Goal: Task Accomplishment & Management: Manage account settings

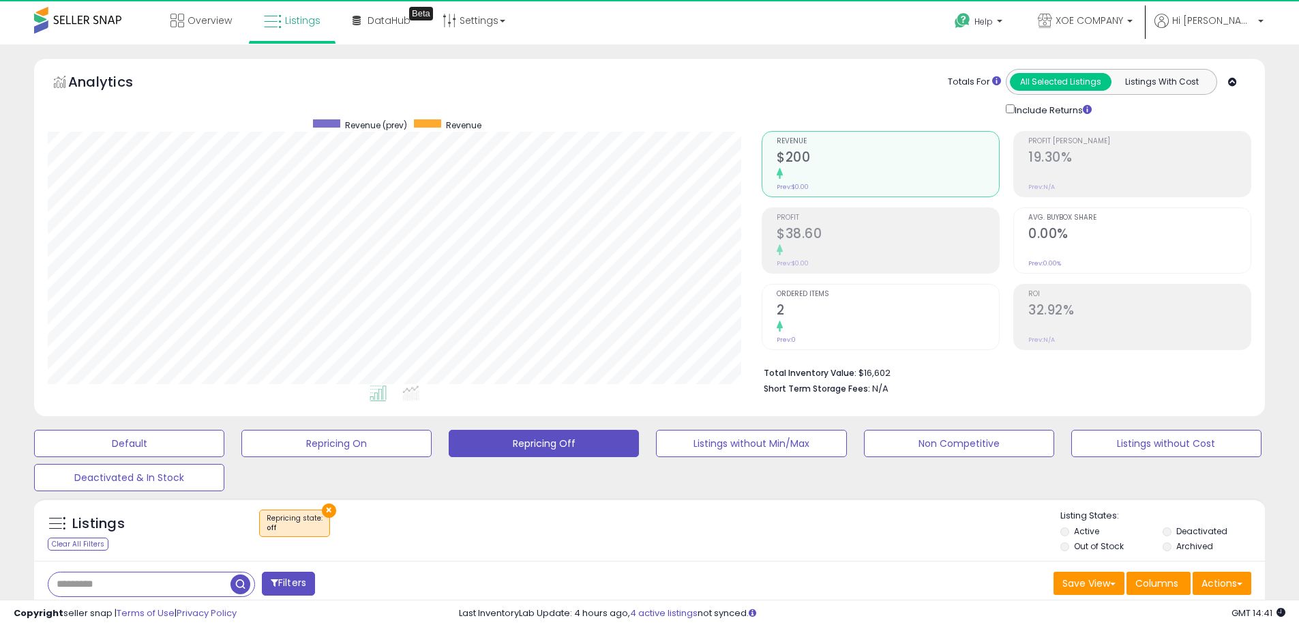
select select "**"
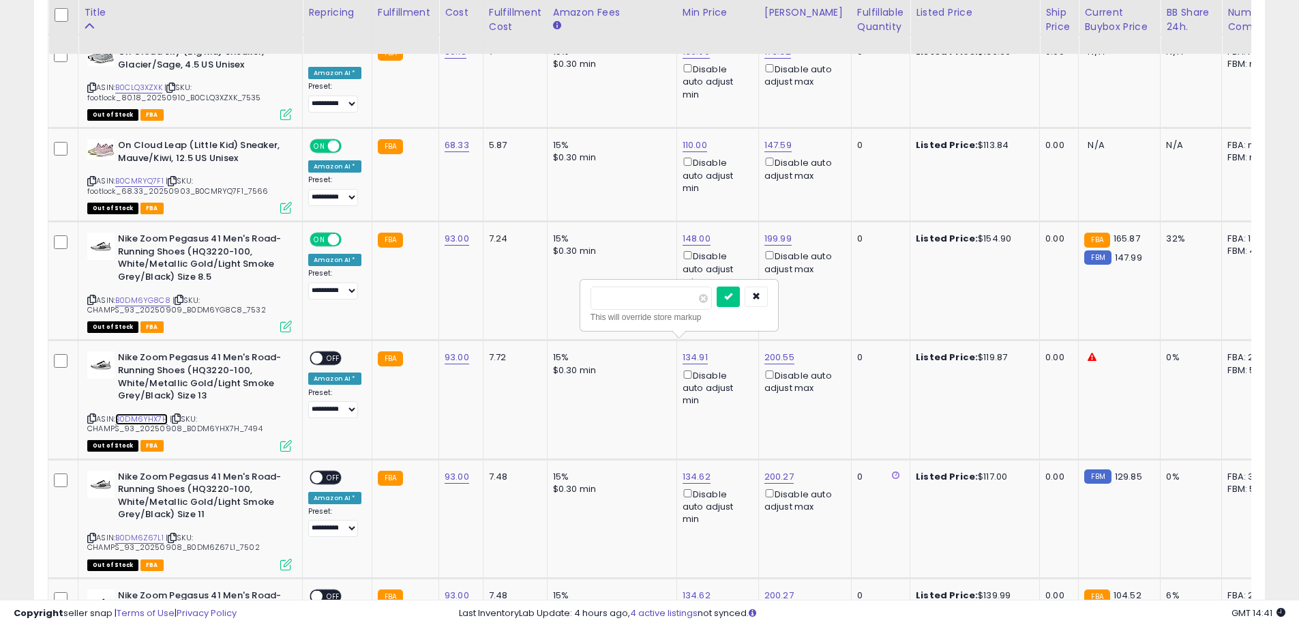
scroll to position [280, 714]
click at [144, 413] on link "B0DM6YHX7H" at bounding box center [141, 419] width 53 height 12
click at [659, 299] on input "******" at bounding box center [650, 297] width 121 height 23
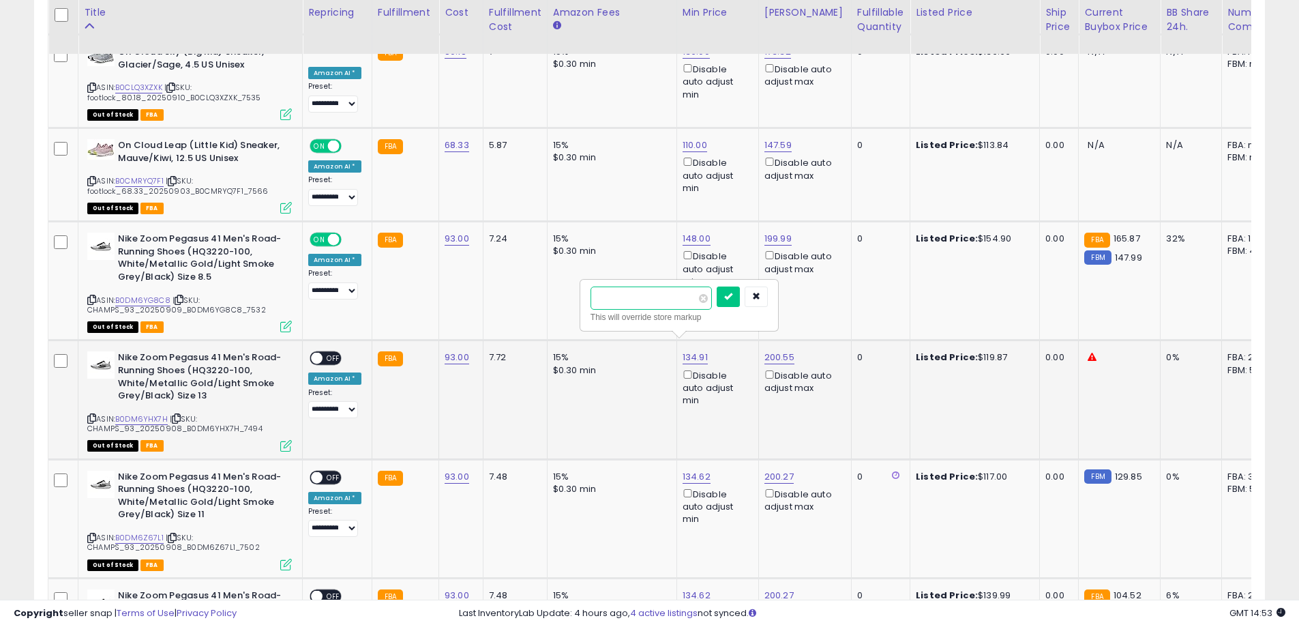
type input "***"
click button "submit" at bounding box center [728, 296] width 23 height 20
click at [324, 353] on div "ON OFF" at bounding box center [311, 359] width 32 height 12
click at [340, 353] on span "OFF" at bounding box center [334, 359] width 22 height 12
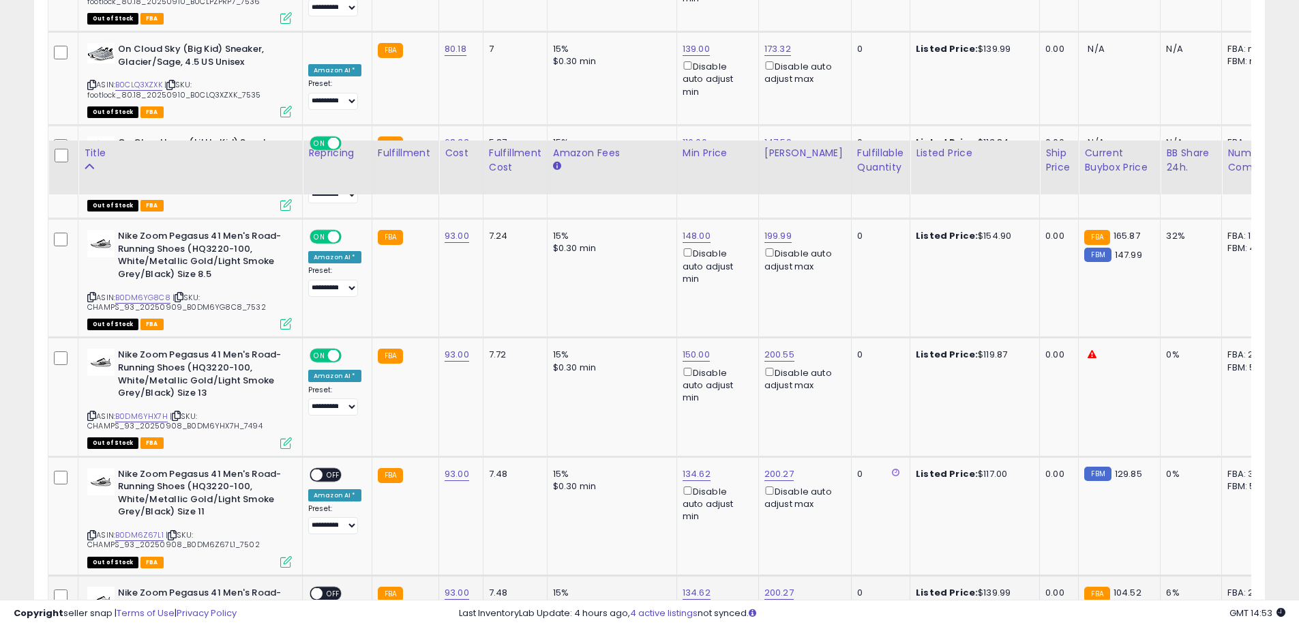
scroll to position [2401, 0]
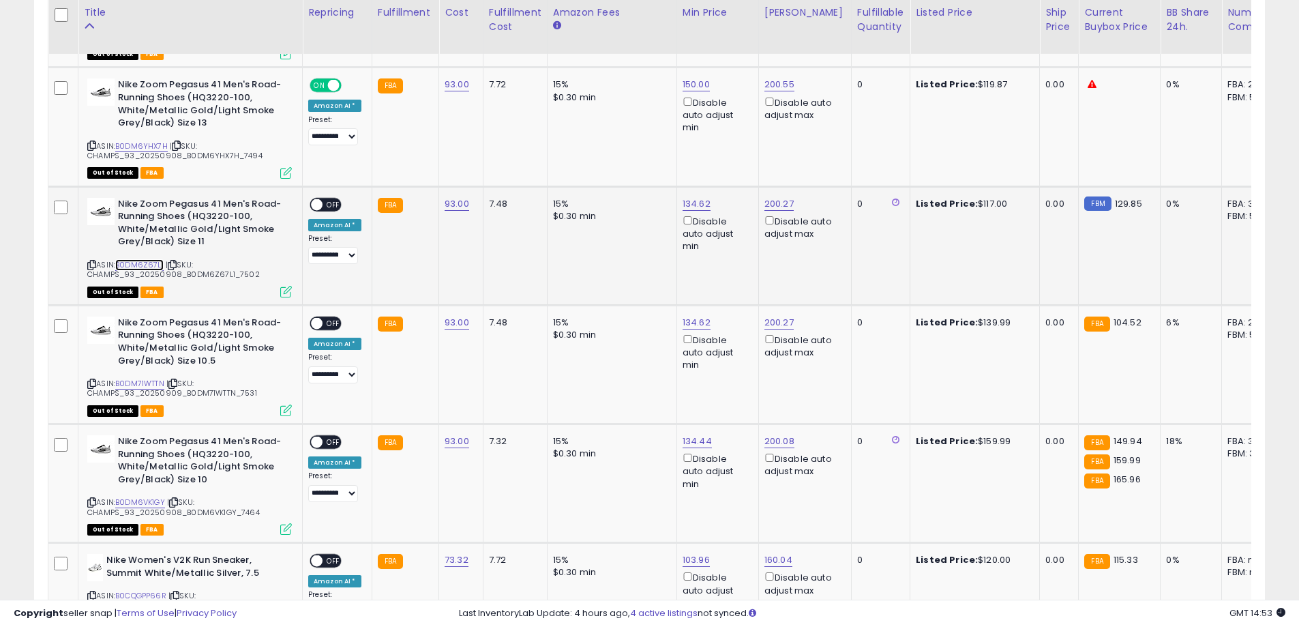
click at [141, 259] on link "B0DM6Z67L1" at bounding box center [139, 265] width 48 height 12
click at [90, 261] on icon at bounding box center [91, 265] width 9 height 8
click at [128, 261] on span "| SKU: CHAMPS_93_20250908_B0DM6Z67L1_7502" at bounding box center [173, 269] width 173 height 20
copy span "CHAMPS_93_20250908_B0DM6Z67L1_7502"
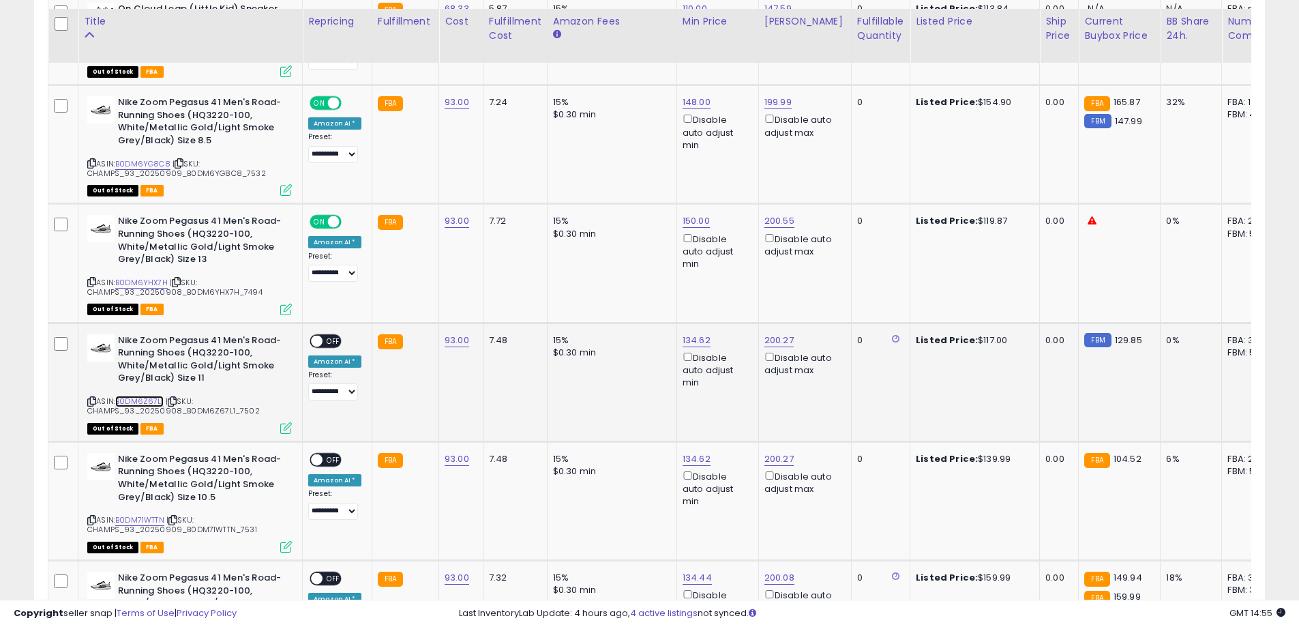
scroll to position [2333, 0]
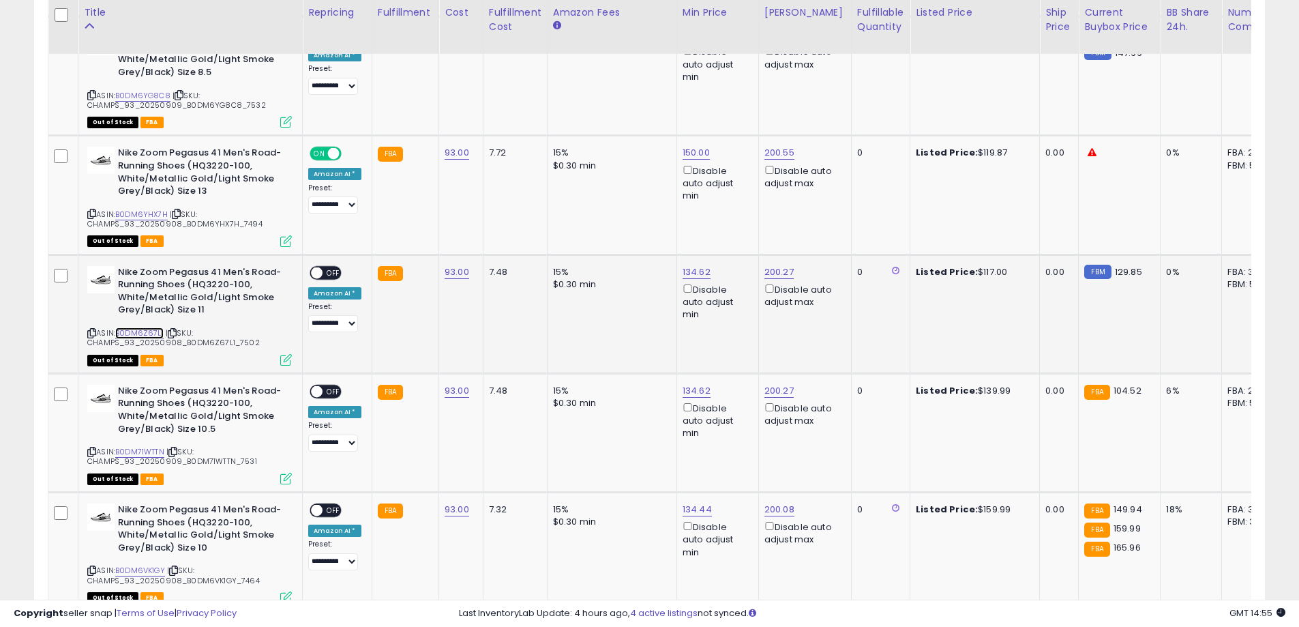
click at [141, 327] on link "B0DM6Z67L1" at bounding box center [139, 333] width 48 height 12
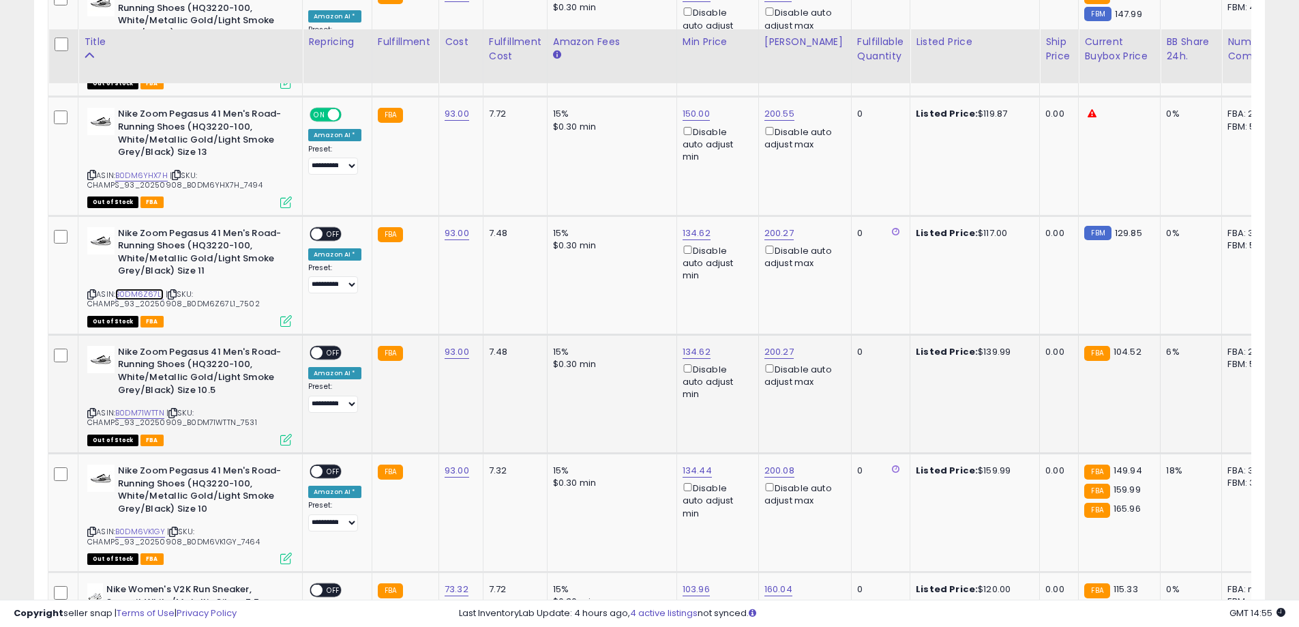
scroll to position [2401, 0]
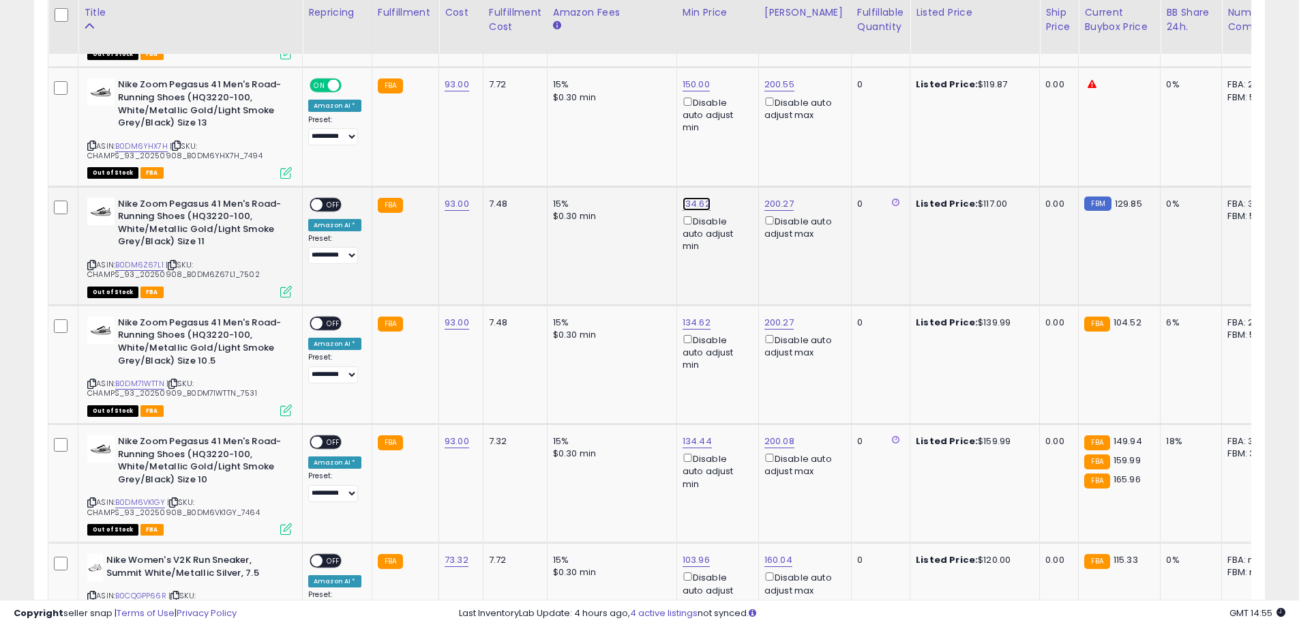
click at [683, 197] on link "134.62" at bounding box center [697, 204] width 28 height 14
drag, startPoint x: 644, startPoint y: 146, endPoint x: 557, endPoint y: 150, distance: 86.7
type input "***"
click at [147, 378] on link "B0DM71WTTN" at bounding box center [139, 384] width 49 height 12
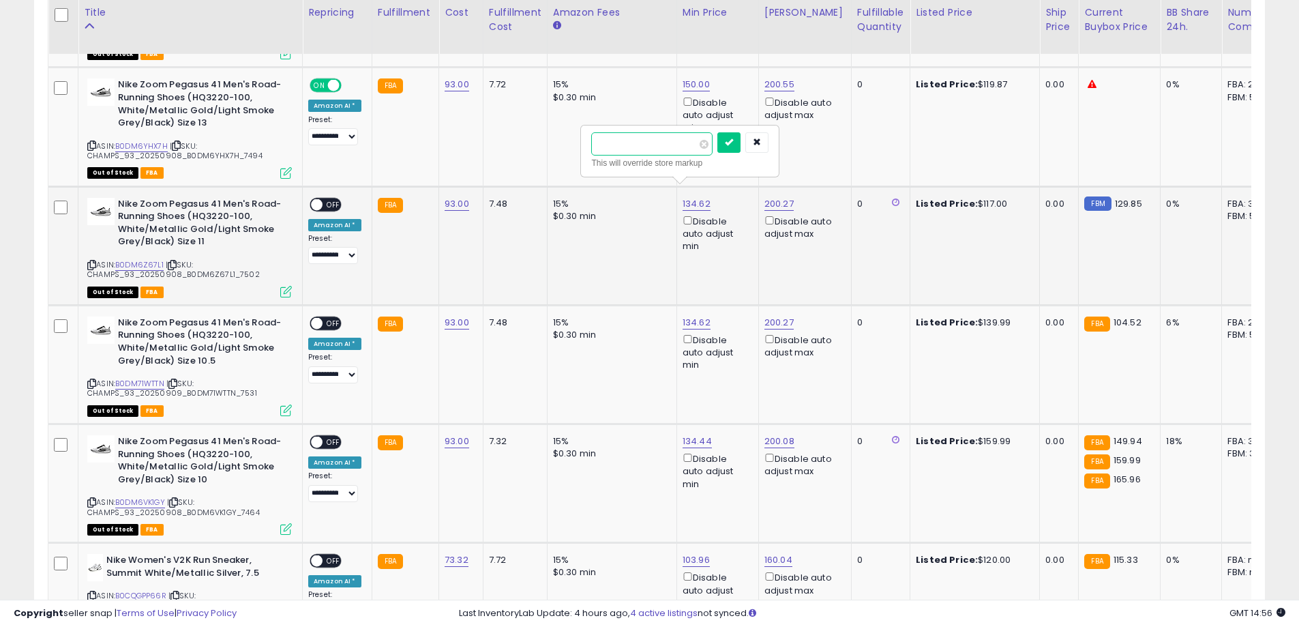
drag, startPoint x: 653, startPoint y: 151, endPoint x: 581, endPoint y: 140, distance: 73.0
click at [581, 140] on div "*** This will override store markup" at bounding box center [679, 151] width 199 height 53
click at [741, 151] on button "submit" at bounding box center [728, 142] width 23 height 20
click at [689, 316] on link "134.62" at bounding box center [697, 323] width 28 height 14
drag, startPoint x: 654, startPoint y: 264, endPoint x: 577, endPoint y: 263, distance: 77.1
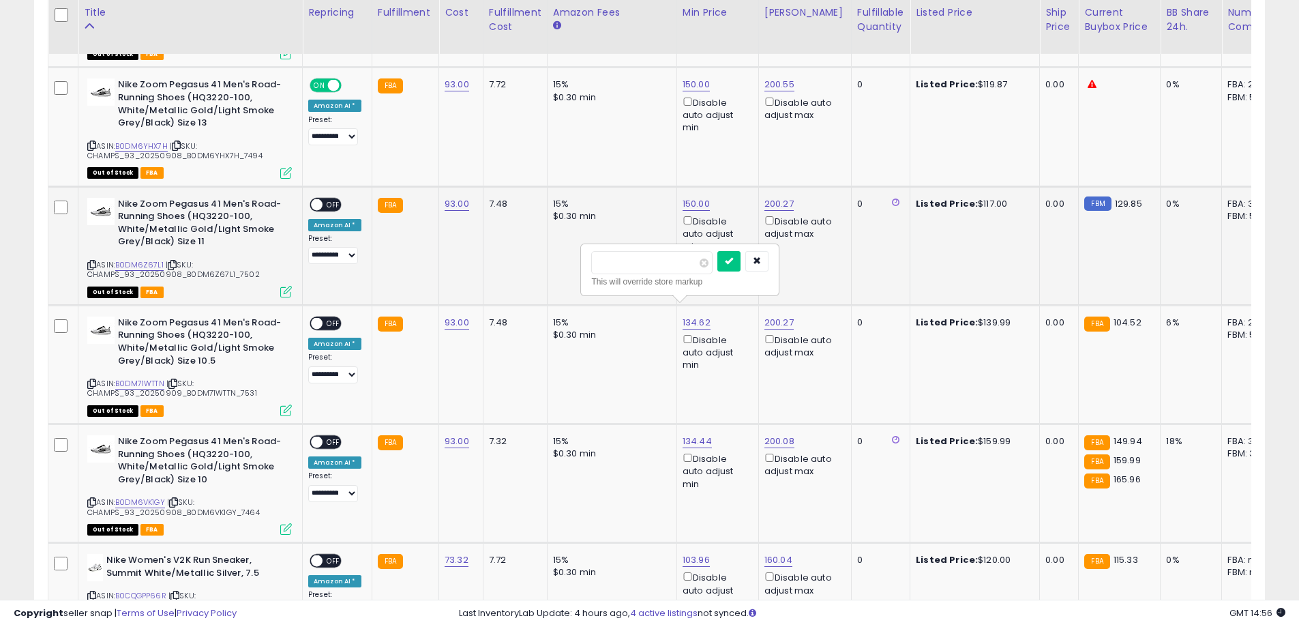
type input "***"
click button "submit" at bounding box center [728, 261] width 23 height 20
click at [332, 317] on span "OFF" at bounding box center [334, 323] width 22 height 12
click at [323, 198] on div "ON OFF" at bounding box center [311, 204] width 32 height 12
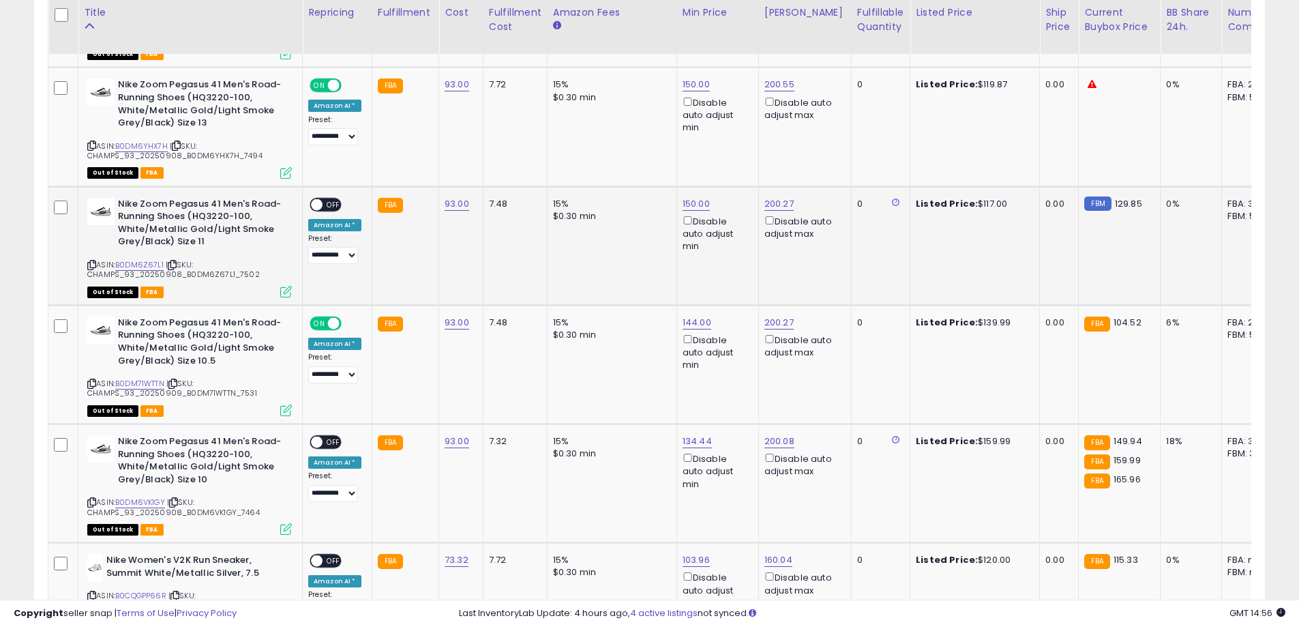
click at [338, 198] on span "OFF" at bounding box center [334, 204] width 22 height 12
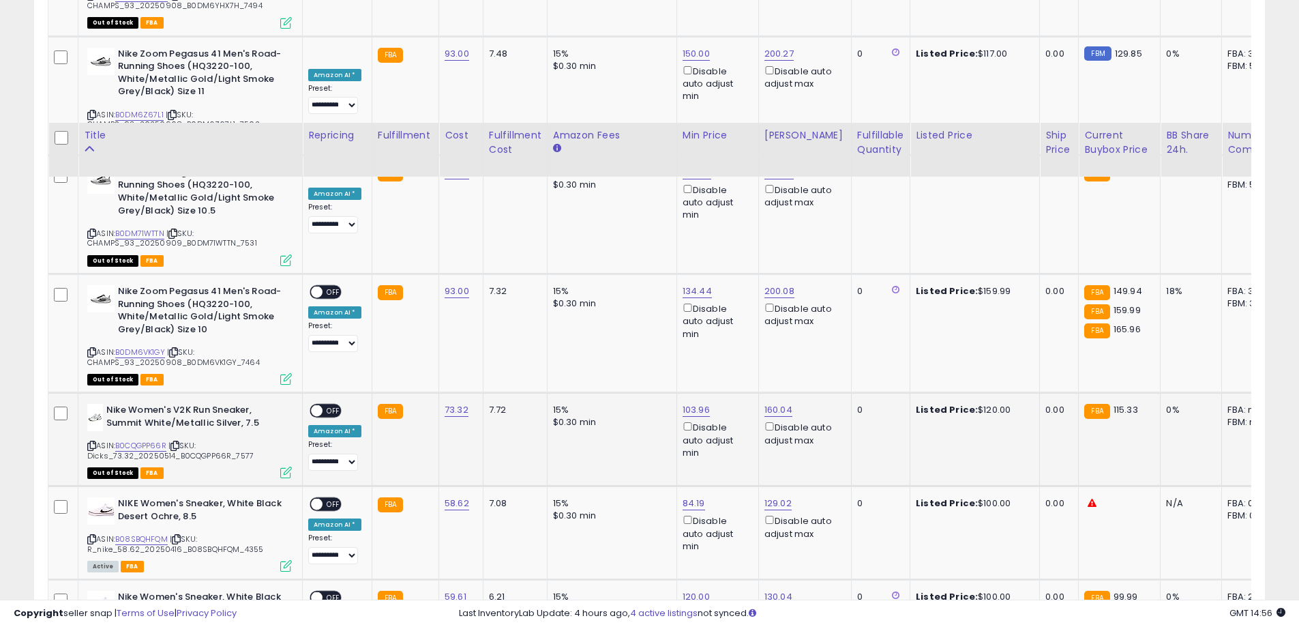
scroll to position [2674, 0]
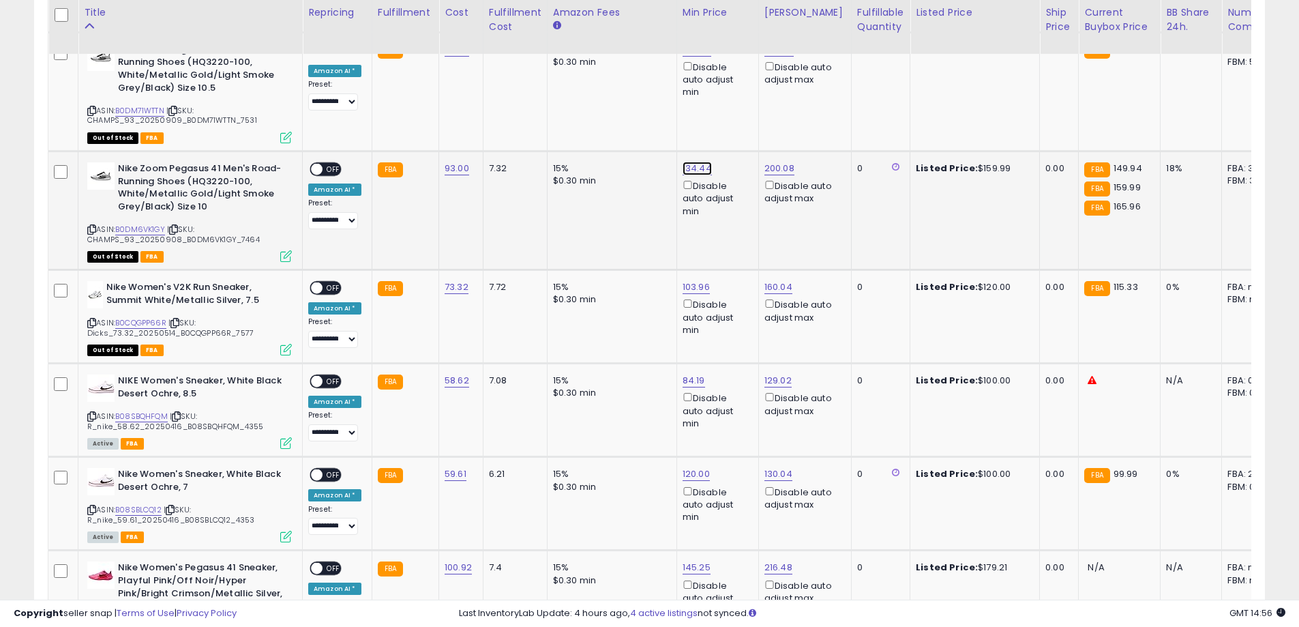
click at [688, 162] on link "134.44" at bounding box center [697, 169] width 29 height 14
drag, startPoint x: 675, startPoint y: 115, endPoint x: 573, endPoint y: 108, distance: 101.8
type input "***"
click button "submit" at bounding box center [729, 107] width 23 height 20
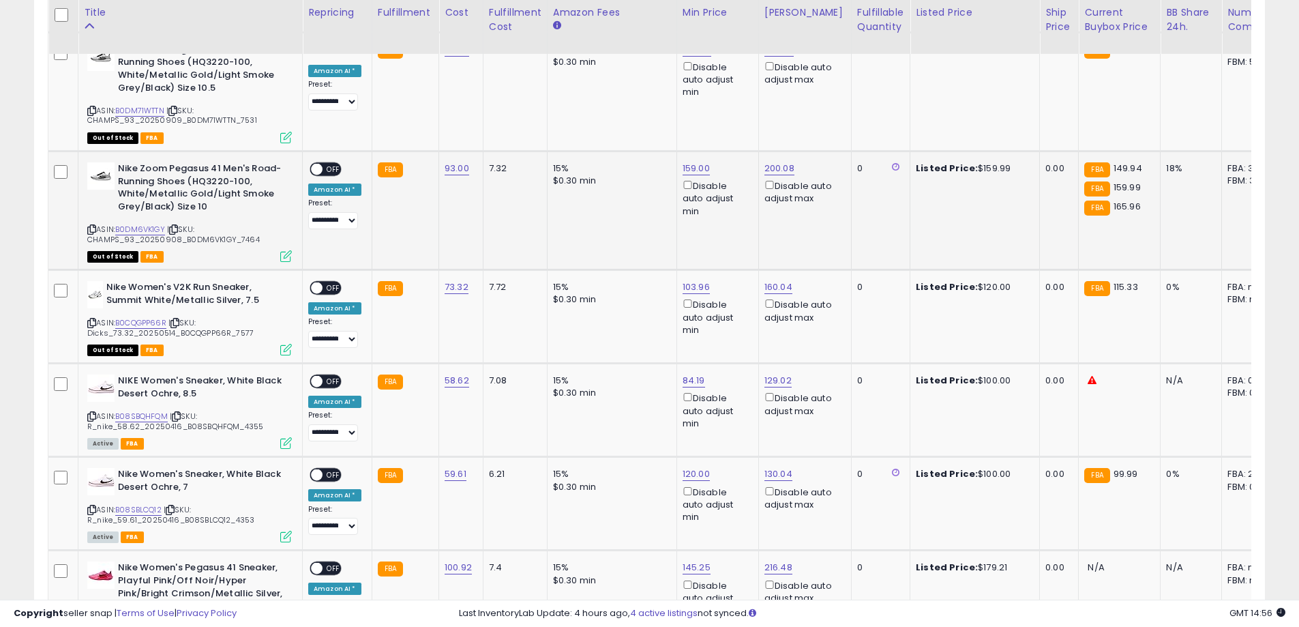
click at [327, 164] on span "OFF" at bounding box center [334, 170] width 22 height 12
click at [138, 317] on link "B0CQGPP66R" at bounding box center [140, 323] width 51 height 12
click at [690, 280] on link "103.96" at bounding box center [696, 287] width 27 height 14
drag, startPoint x: 644, startPoint y: 220, endPoint x: 511, endPoint y: 231, distance: 133.5
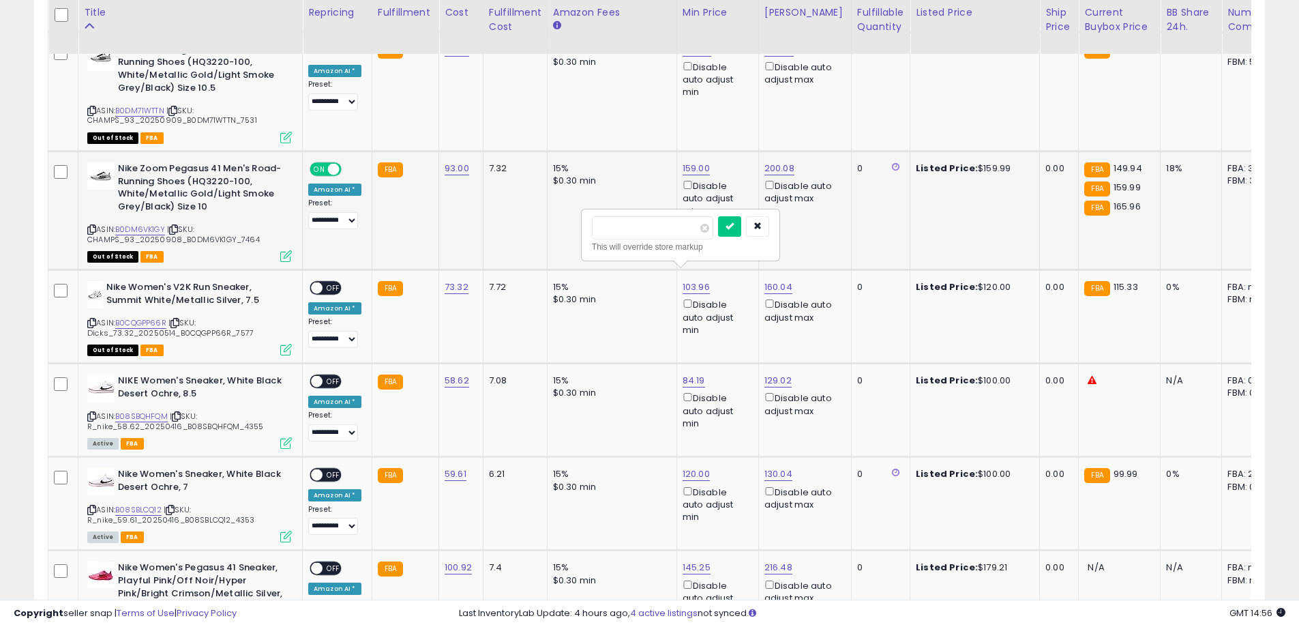
type input "***"
click button "submit" at bounding box center [729, 226] width 23 height 20
click at [338, 282] on span "OFF" at bounding box center [334, 288] width 22 height 12
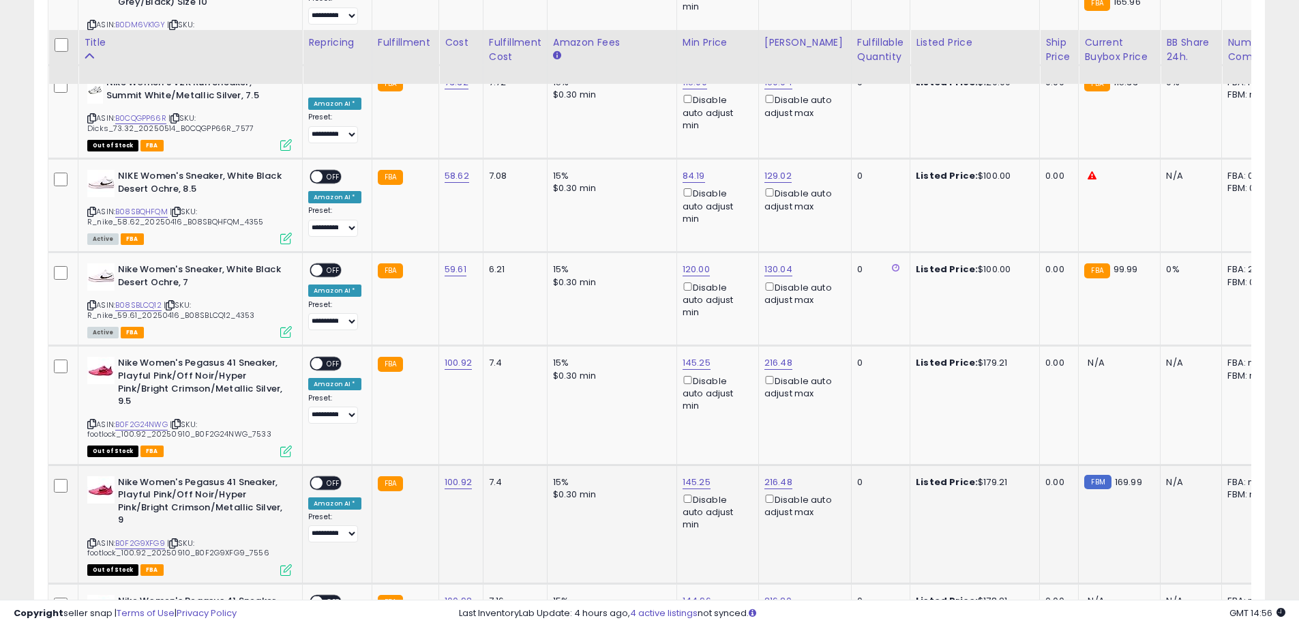
scroll to position [3015, 0]
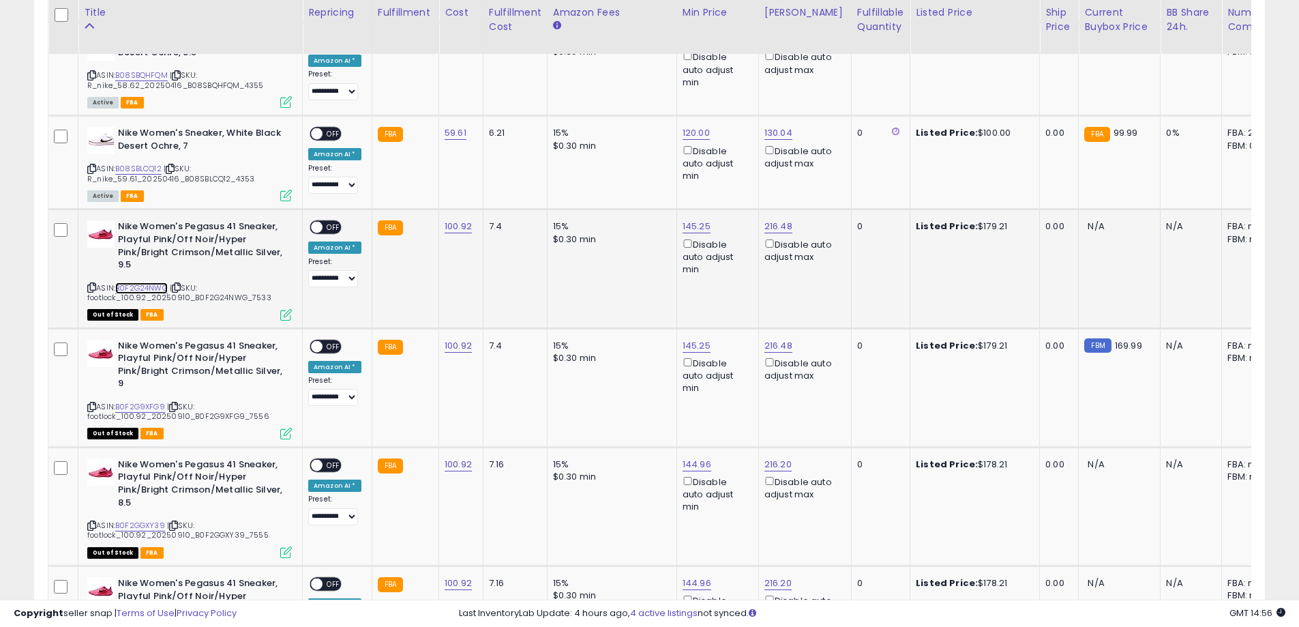
click at [149, 282] on link "B0F2G24NWG" at bounding box center [141, 288] width 53 height 12
